Goal: Transaction & Acquisition: Purchase product/service

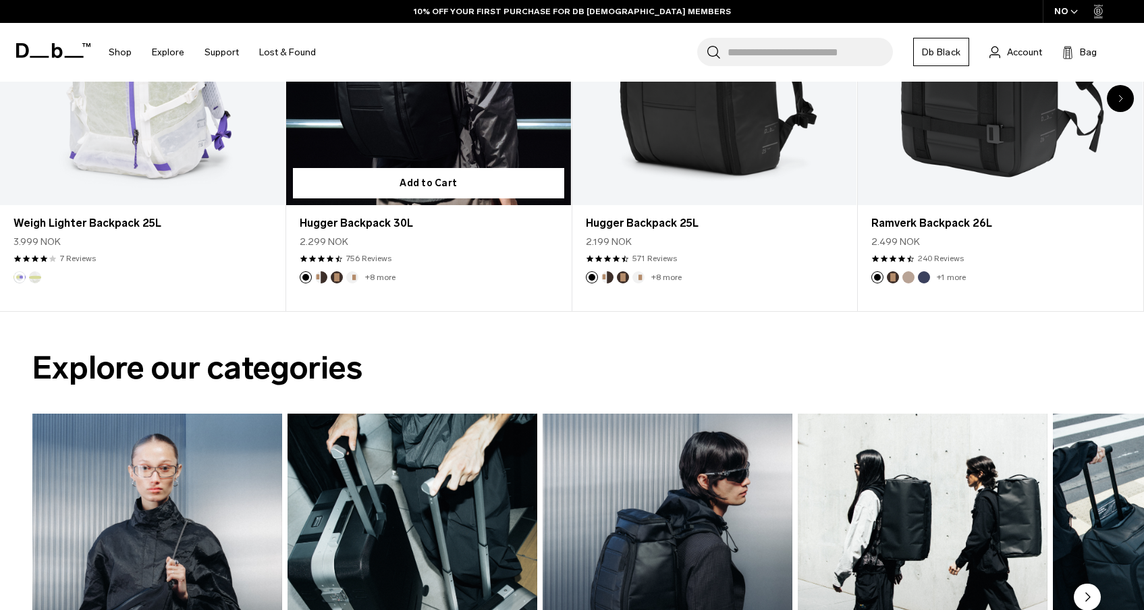
scroll to position [522, 0]
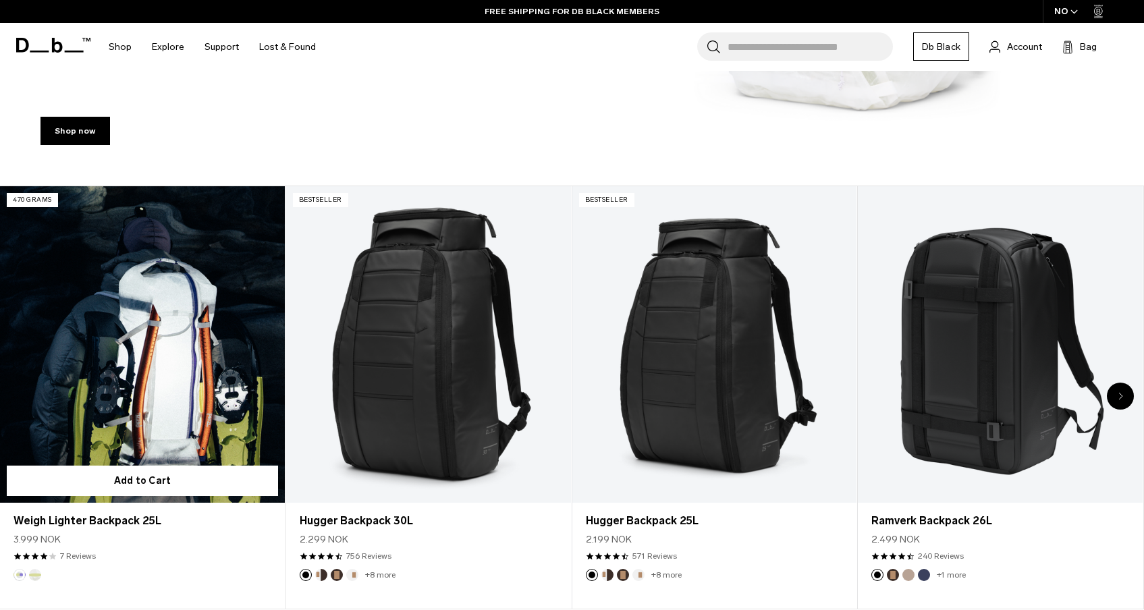
click at [155, 306] on link "Weigh Lighter Backpack 25L" at bounding box center [142, 344] width 285 height 316
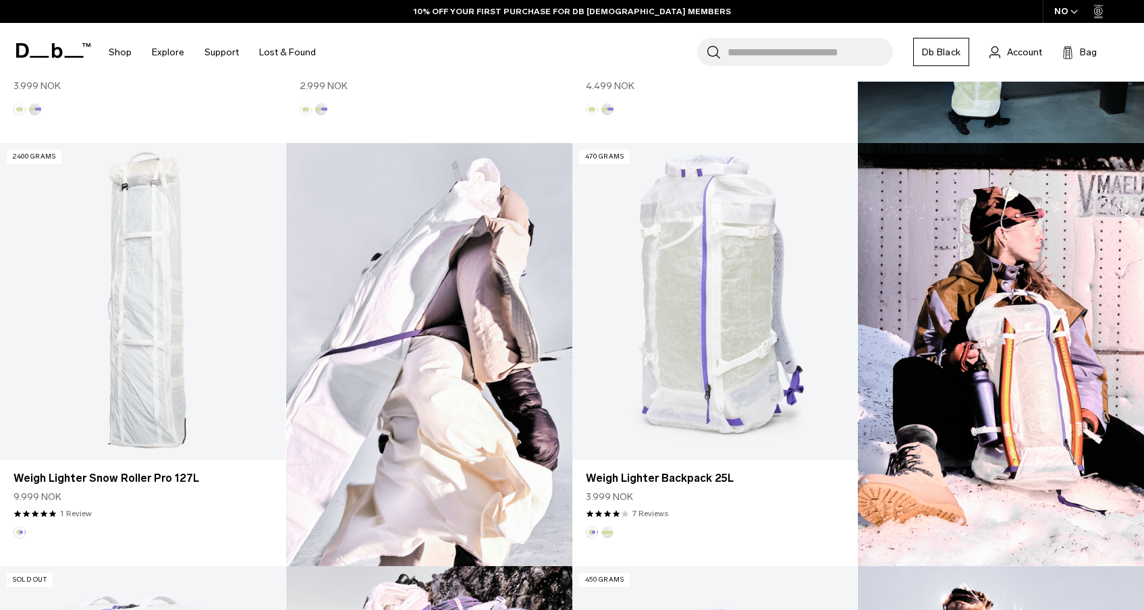
scroll to position [904, 0]
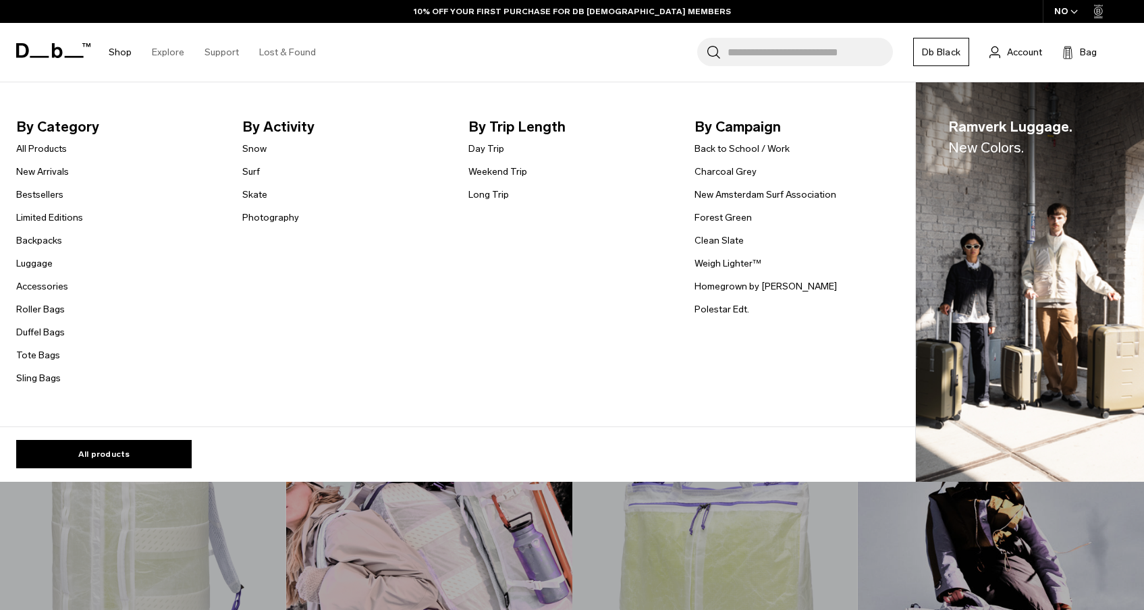
click at [123, 56] on link "Shop" at bounding box center [120, 52] width 23 height 48
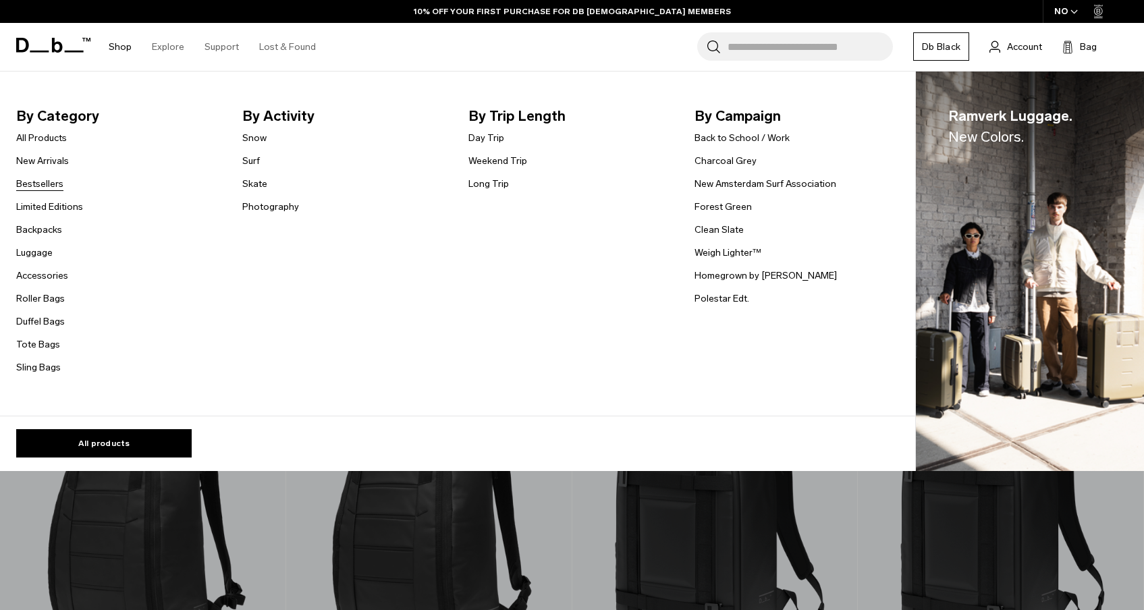
click at [50, 186] on link "Bestsellers" at bounding box center [39, 184] width 47 height 14
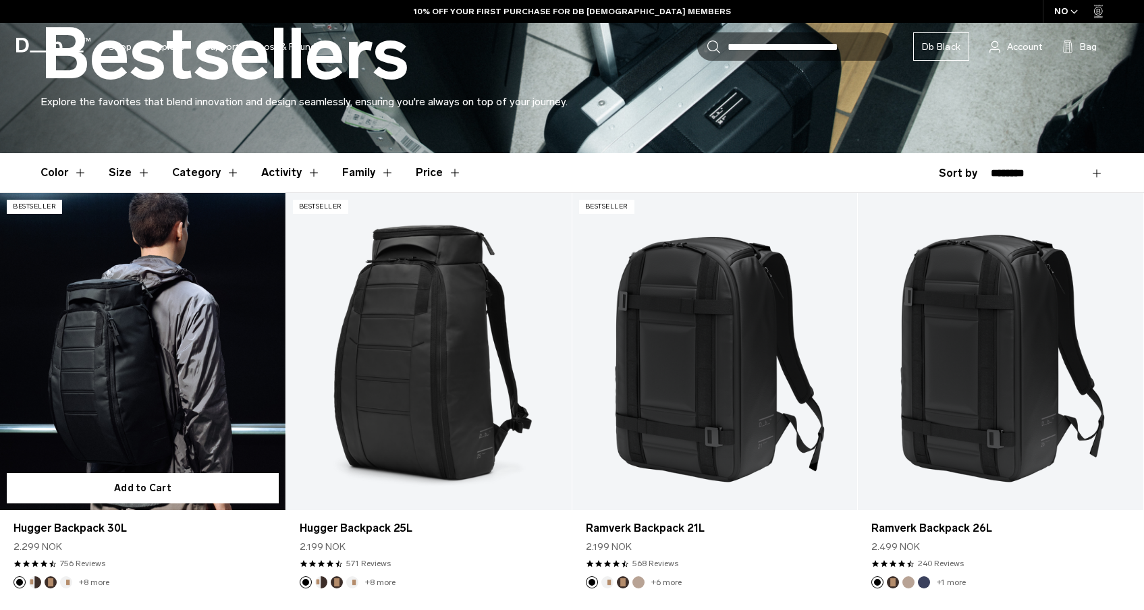
click at [161, 308] on link "Hugger Backpack 30L" at bounding box center [142, 351] width 285 height 317
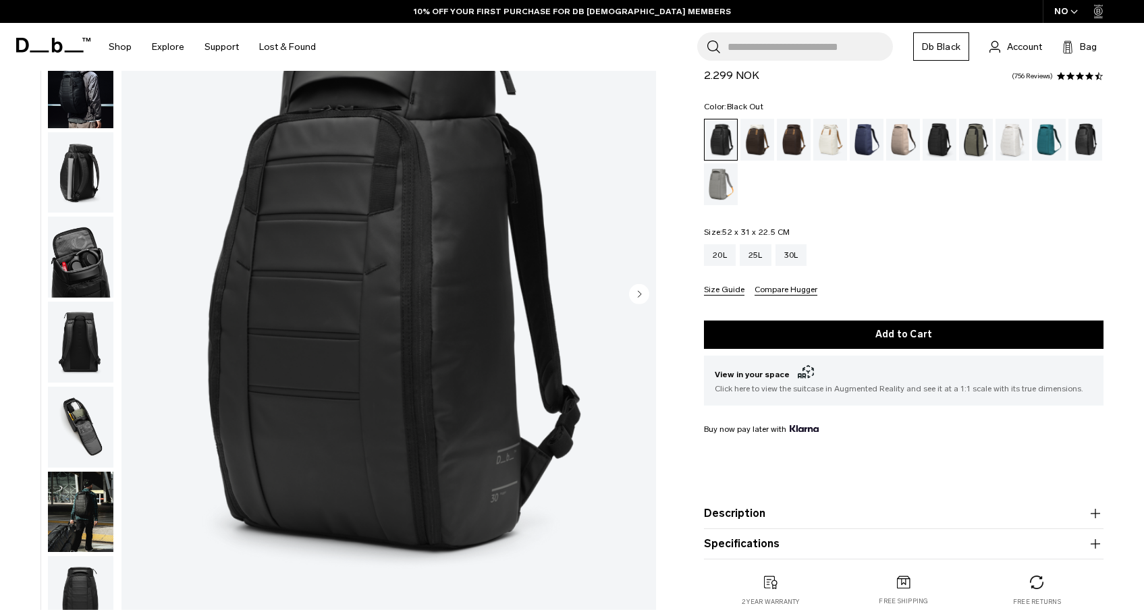
scroll to position [130, 0]
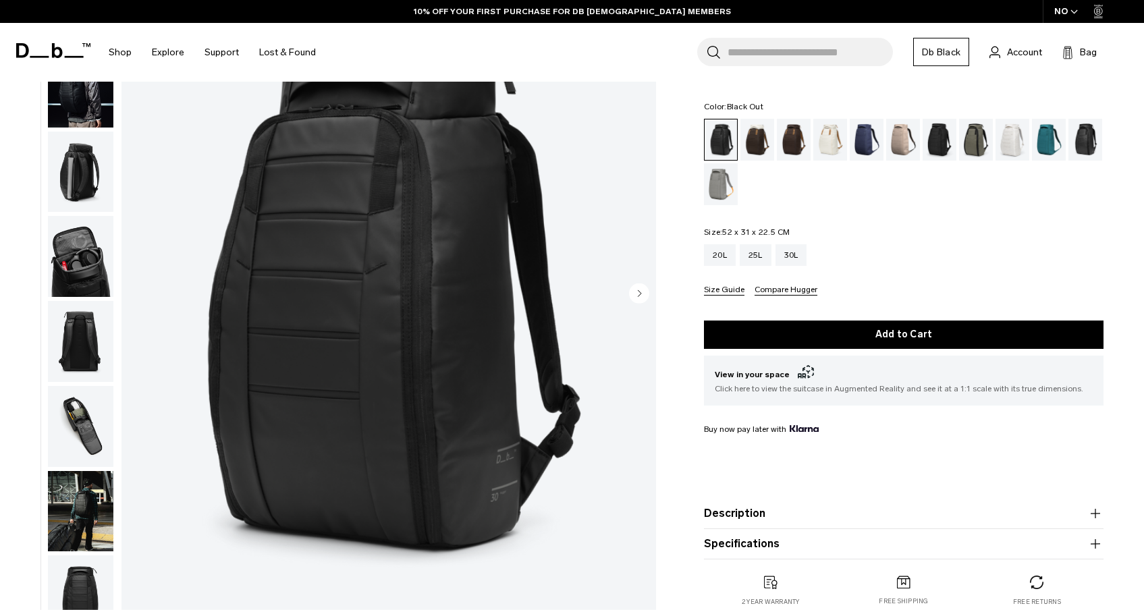
click at [92, 343] on img "button" at bounding box center [80, 341] width 65 height 81
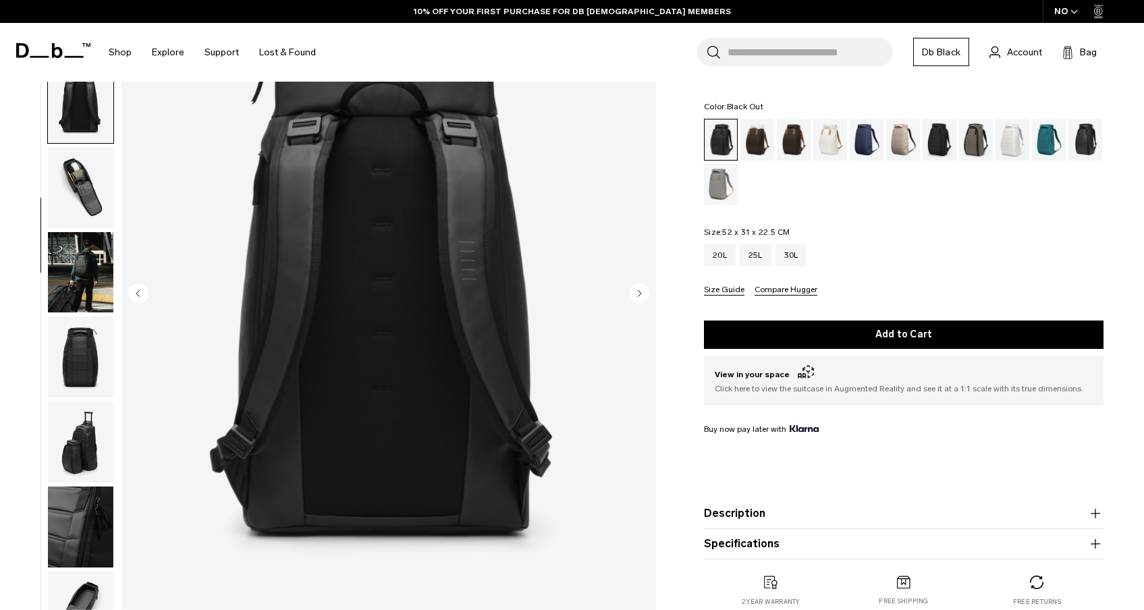
scroll to position [263, 0]
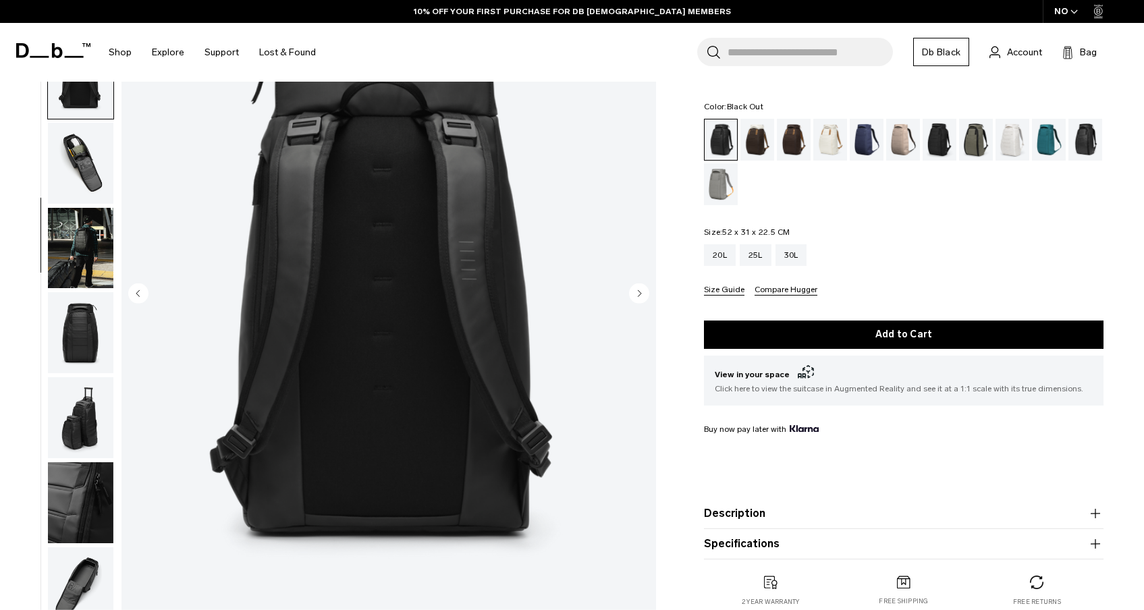
click at [74, 158] on img "button" at bounding box center [80, 163] width 65 height 81
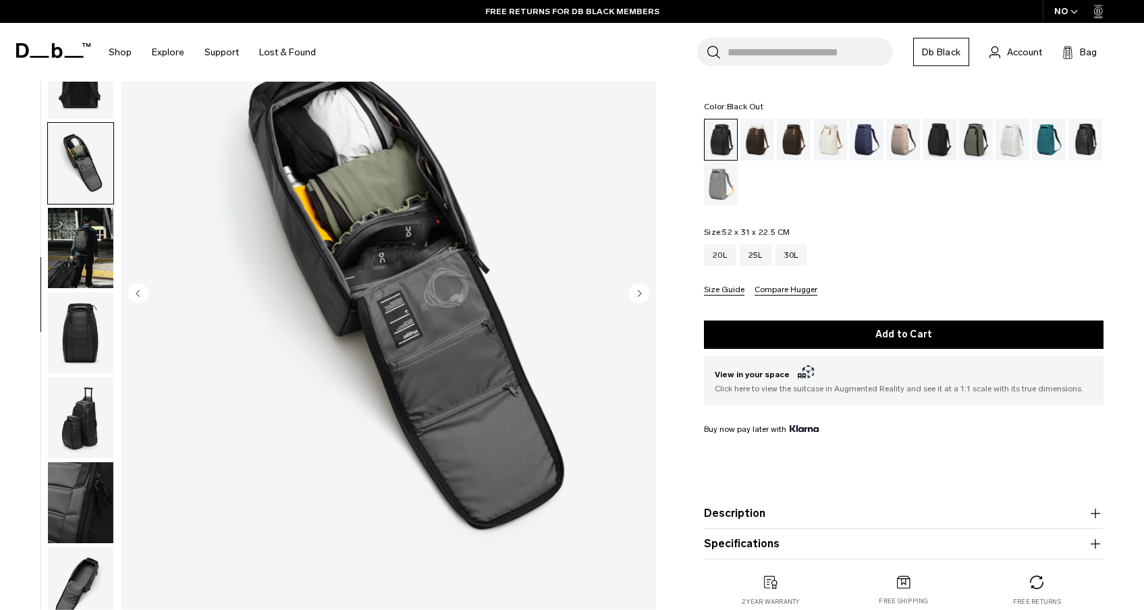
scroll to position [408, 0]
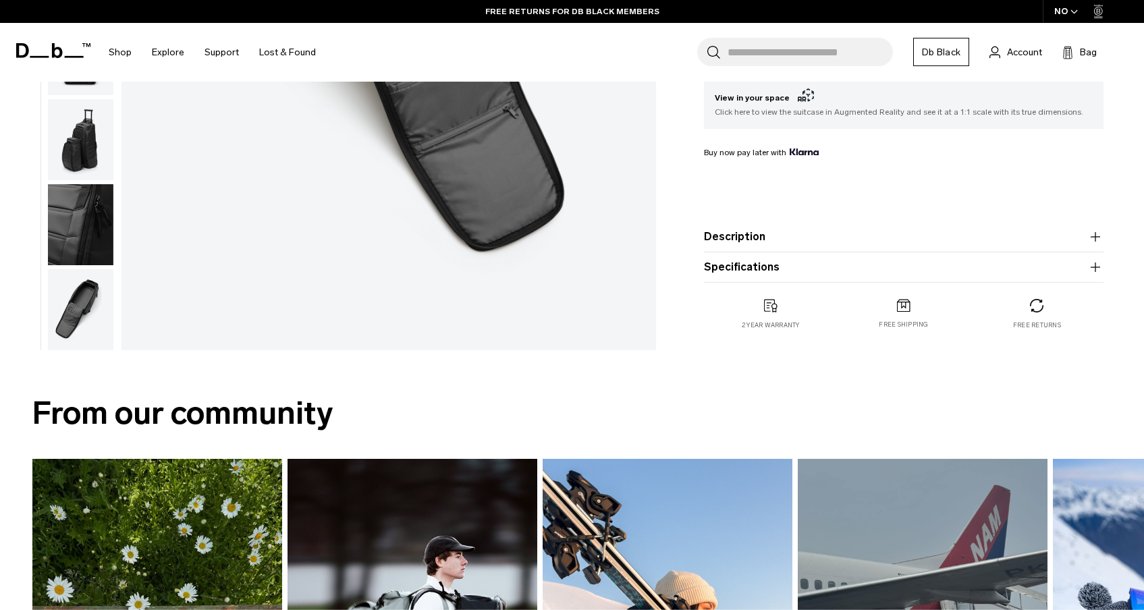
click at [69, 306] on img "button" at bounding box center [80, 309] width 65 height 81
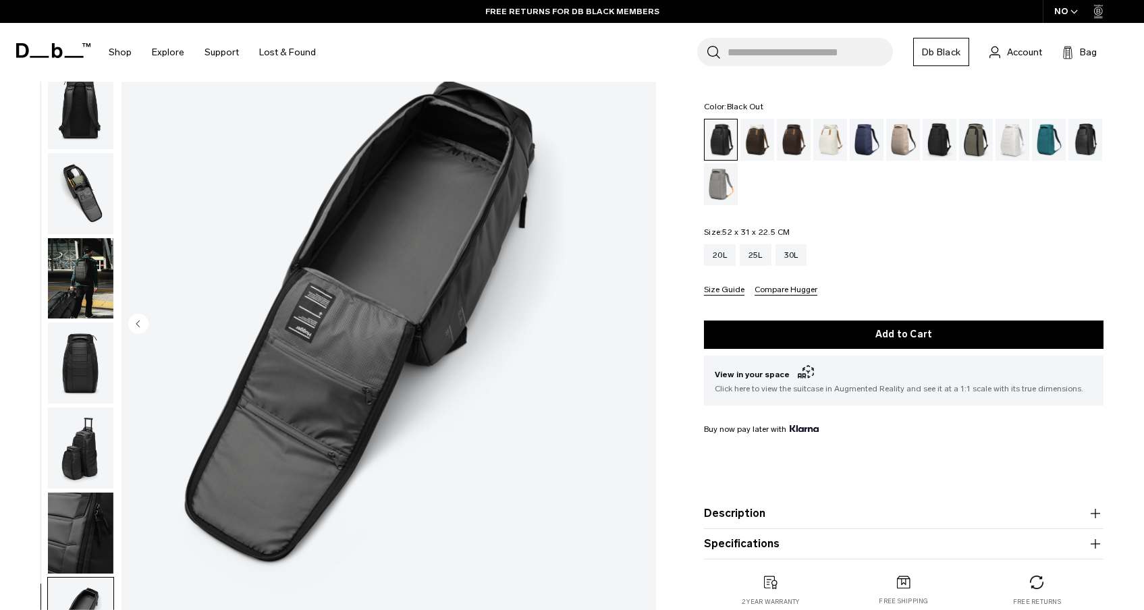
scroll to position [7, 0]
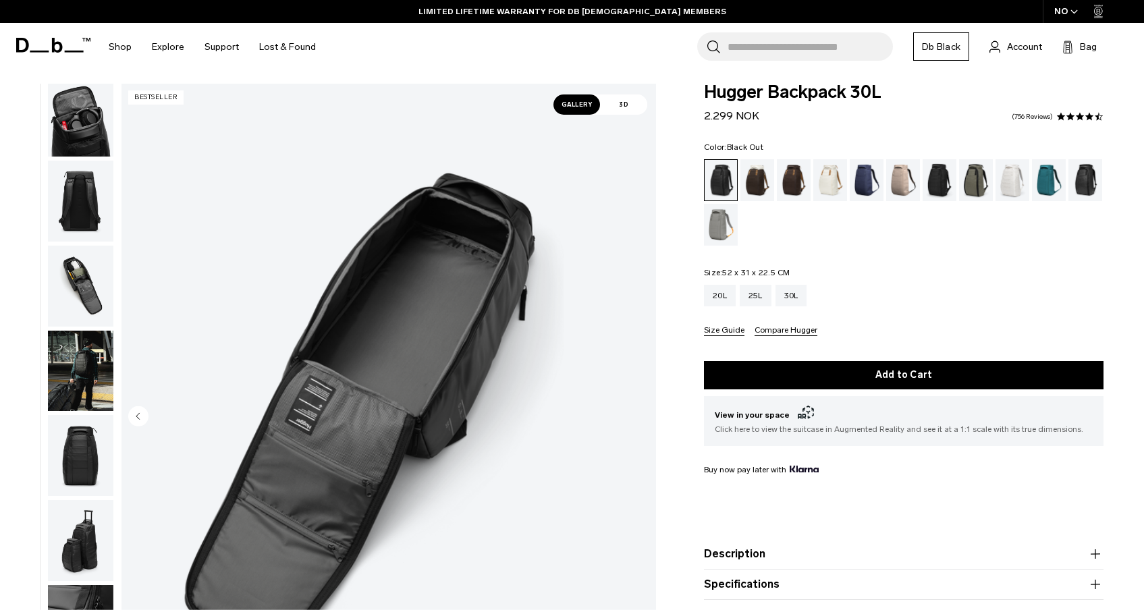
click at [86, 208] on img "button" at bounding box center [80, 201] width 65 height 81
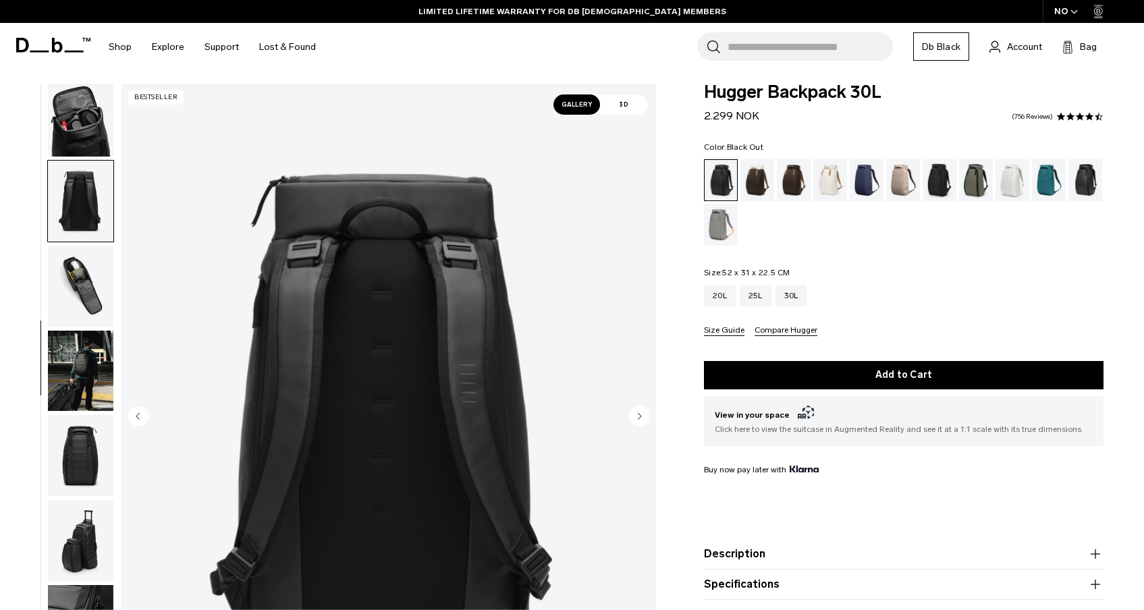
click at [90, 275] on img "button" at bounding box center [80, 286] width 65 height 81
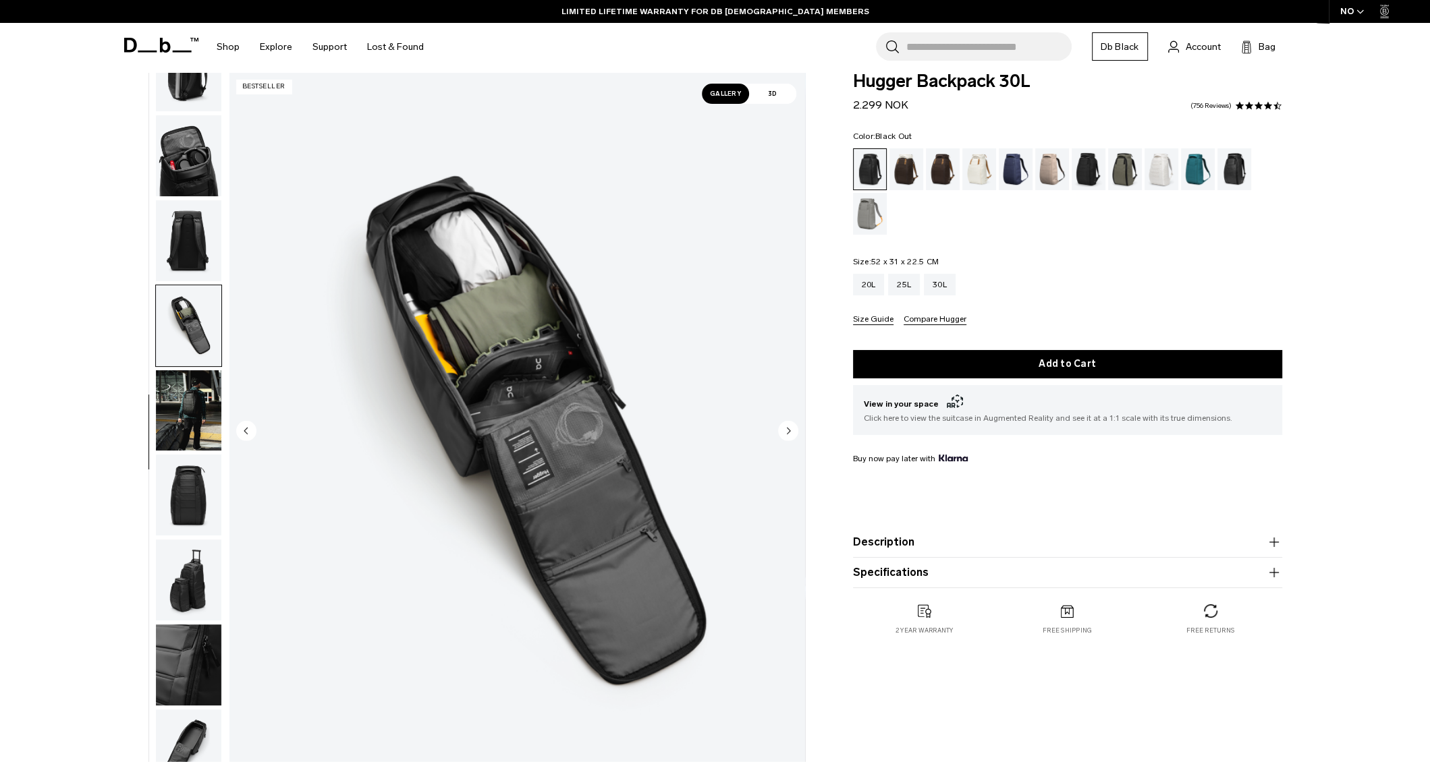
scroll to position [16, 0]
